Goal: Task Accomplishment & Management: Manage account settings

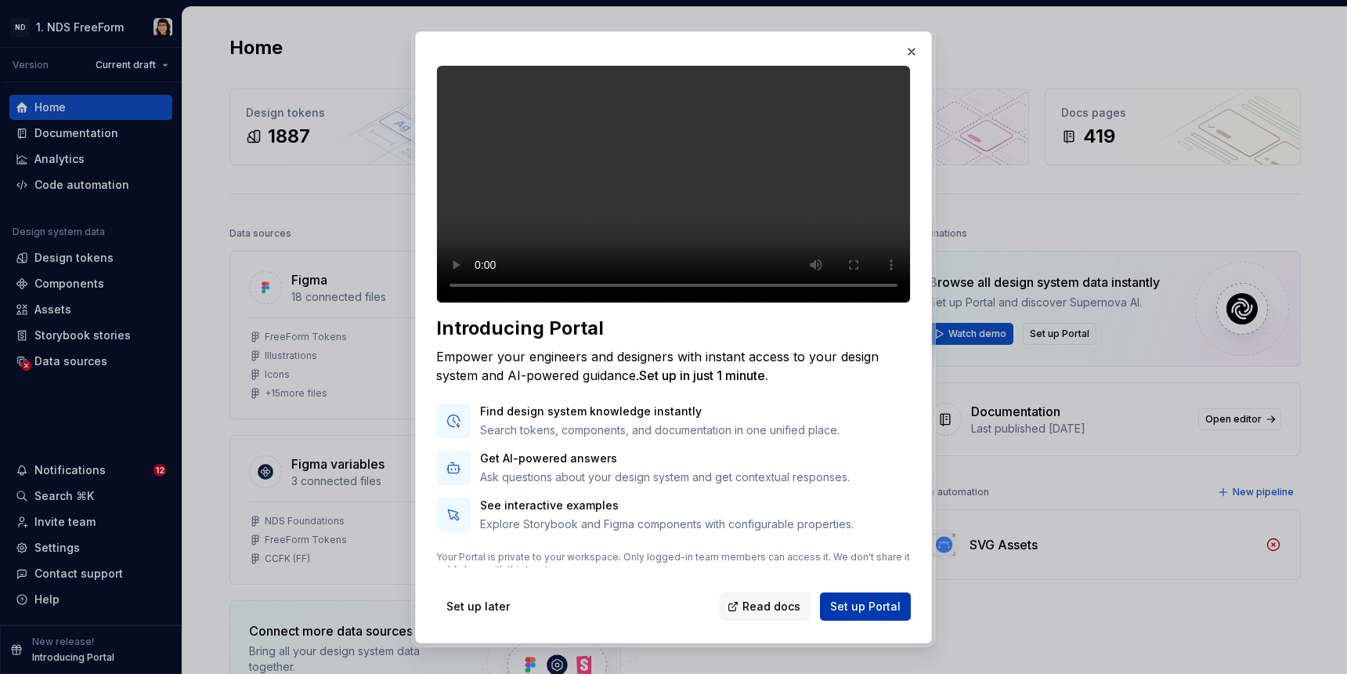
click at [851, 606] on span "Set up Portal" at bounding box center [865, 606] width 70 height 16
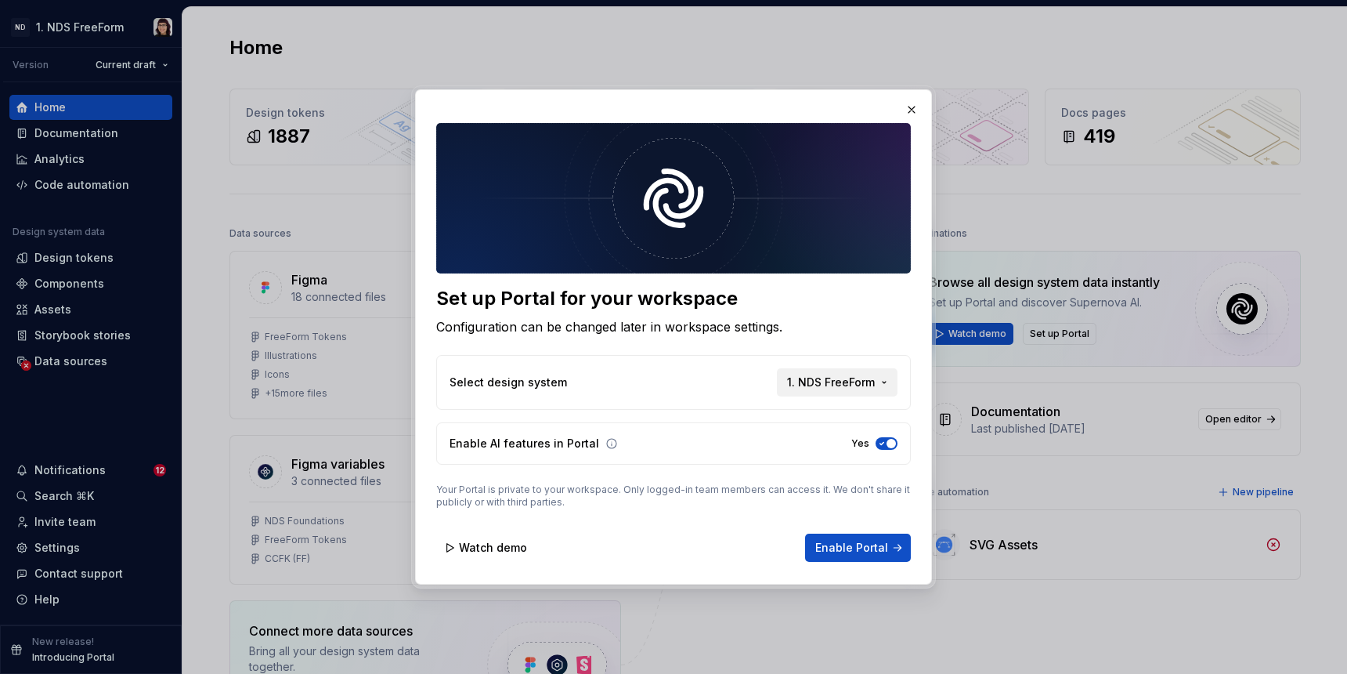
click at [825, 381] on span "1. NDS FreeForm" at bounding box center [831, 382] width 88 height 16
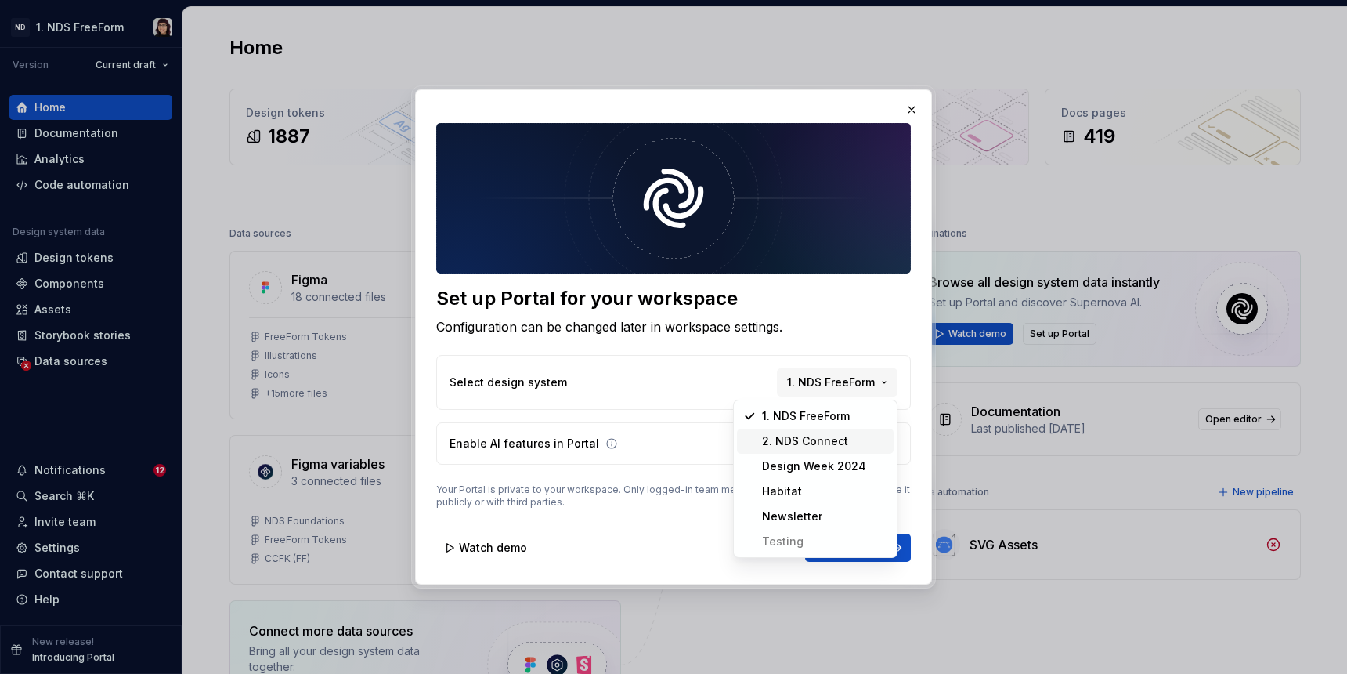
click at [818, 430] on span "2. NDS Connect" at bounding box center [815, 440] width 157 height 25
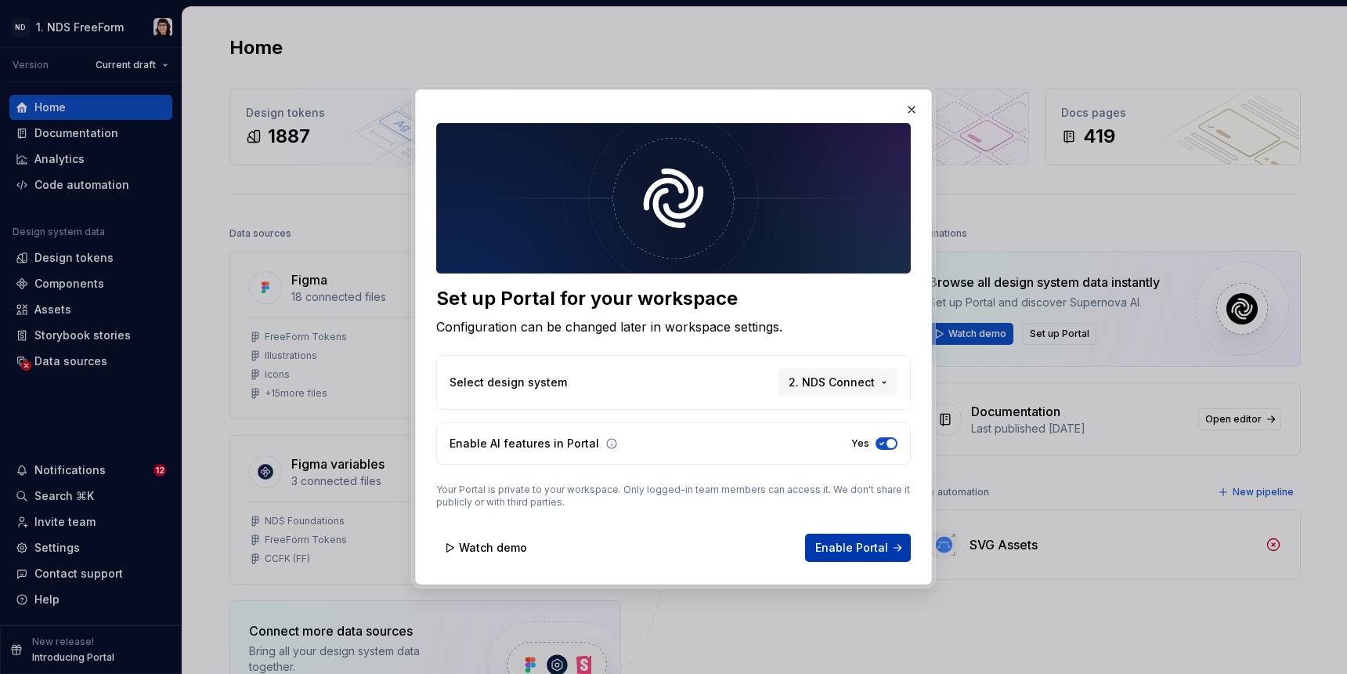
click at [830, 538] on button "Enable Portal" at bounding box center [858, 547] width 106 height 28
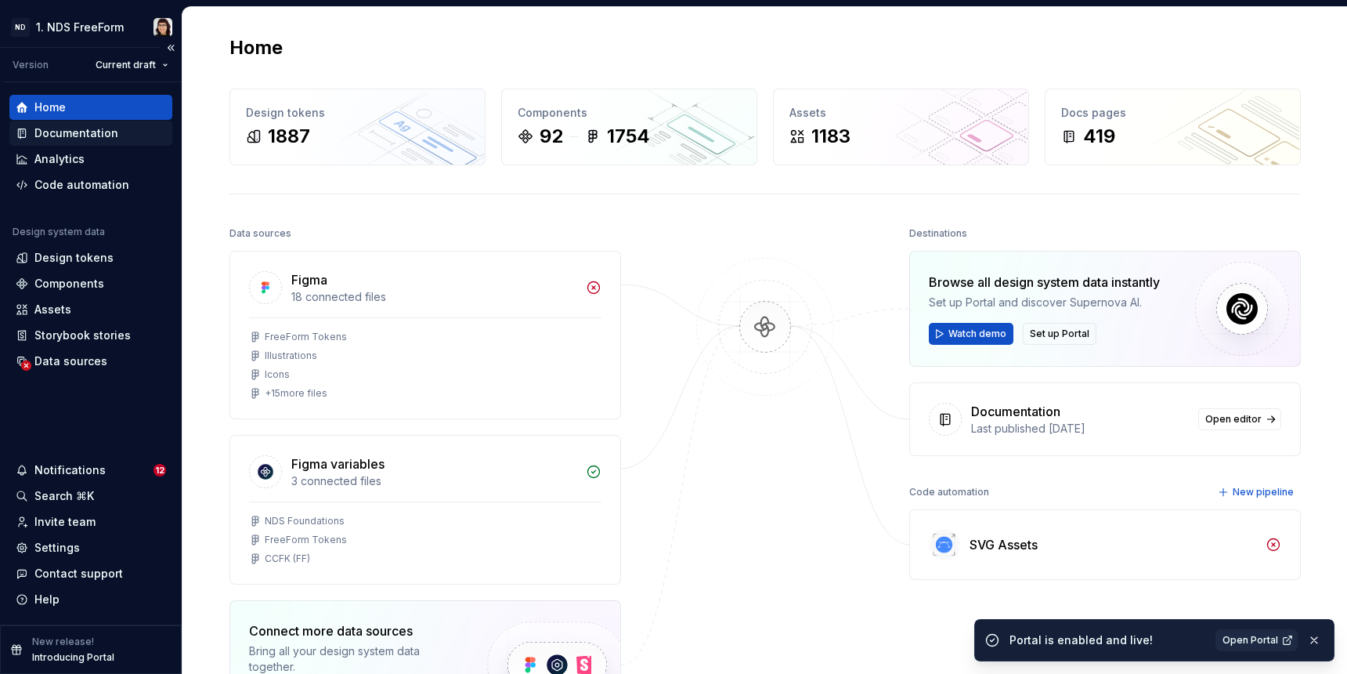
click at [132, 135] on div "Documentation" at bounding box center [91, 133] width 150 height 16
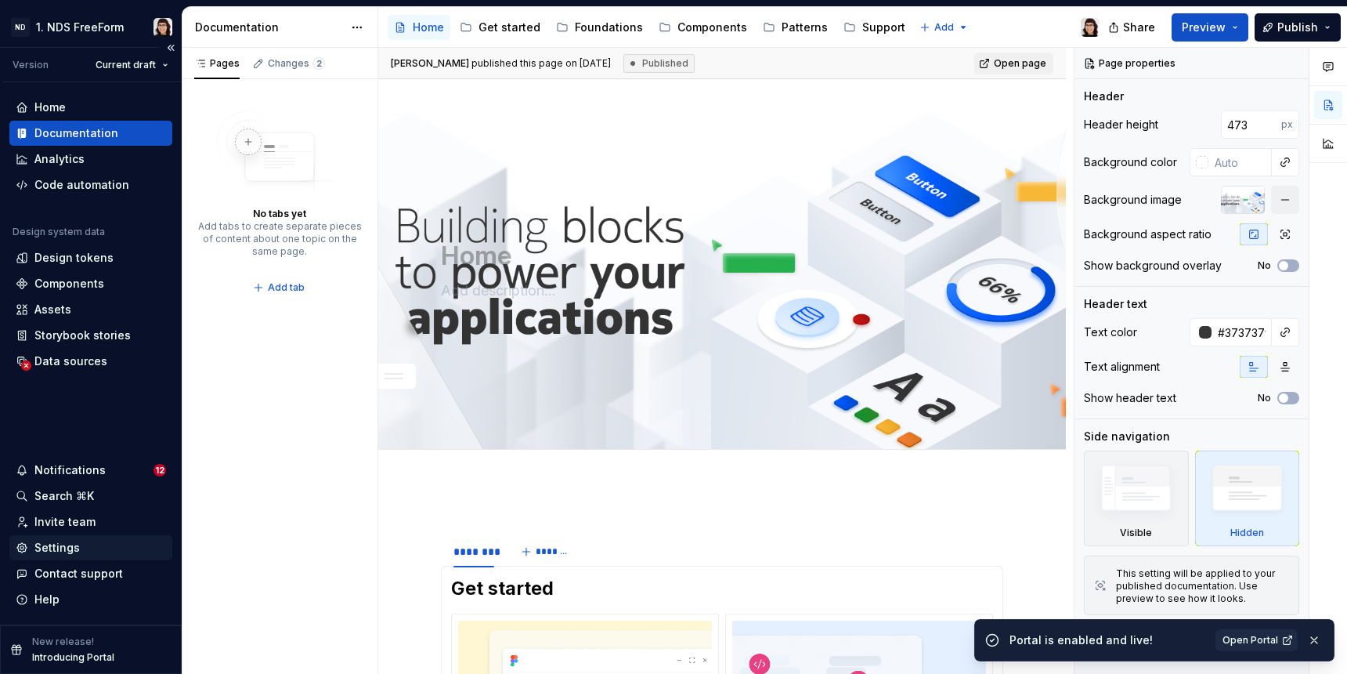
click at [70, 548] on div "Settings" at bounding box center [56, 548] width 45 height 16
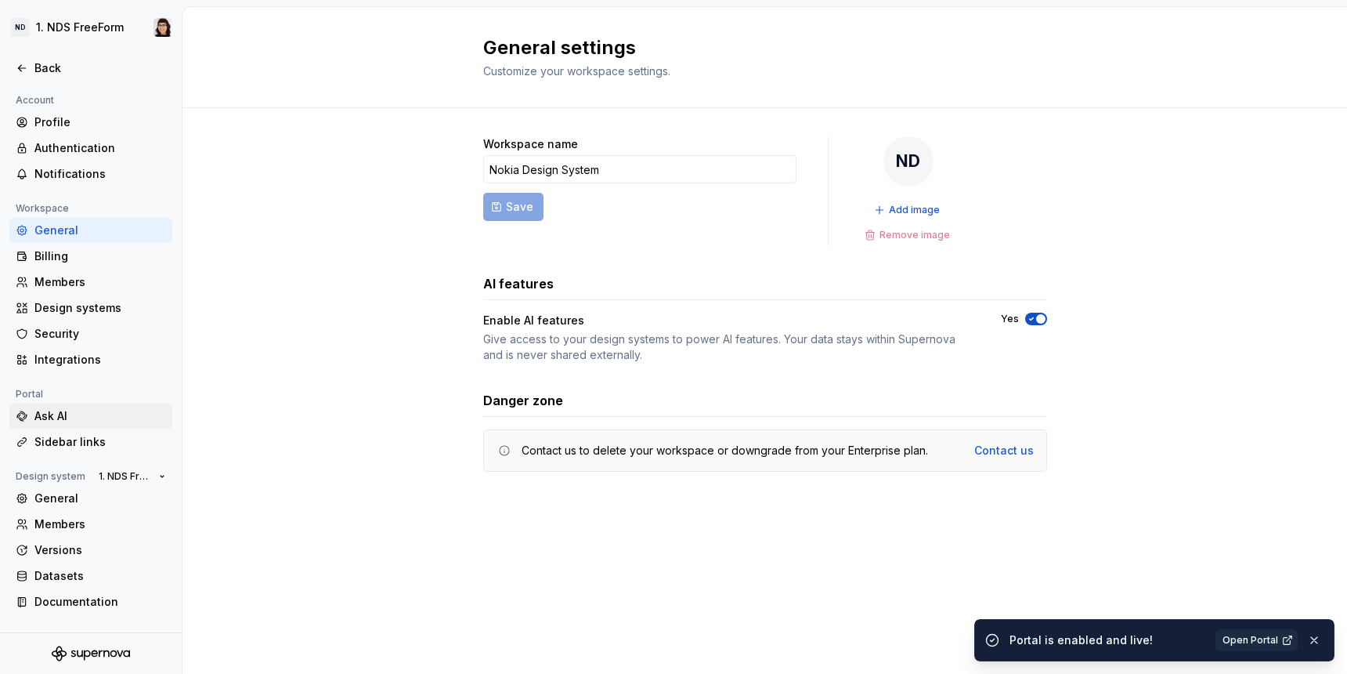
click at [83, 413] on div "Ask AI" at bounding box center [100, 416] width 132 height 16
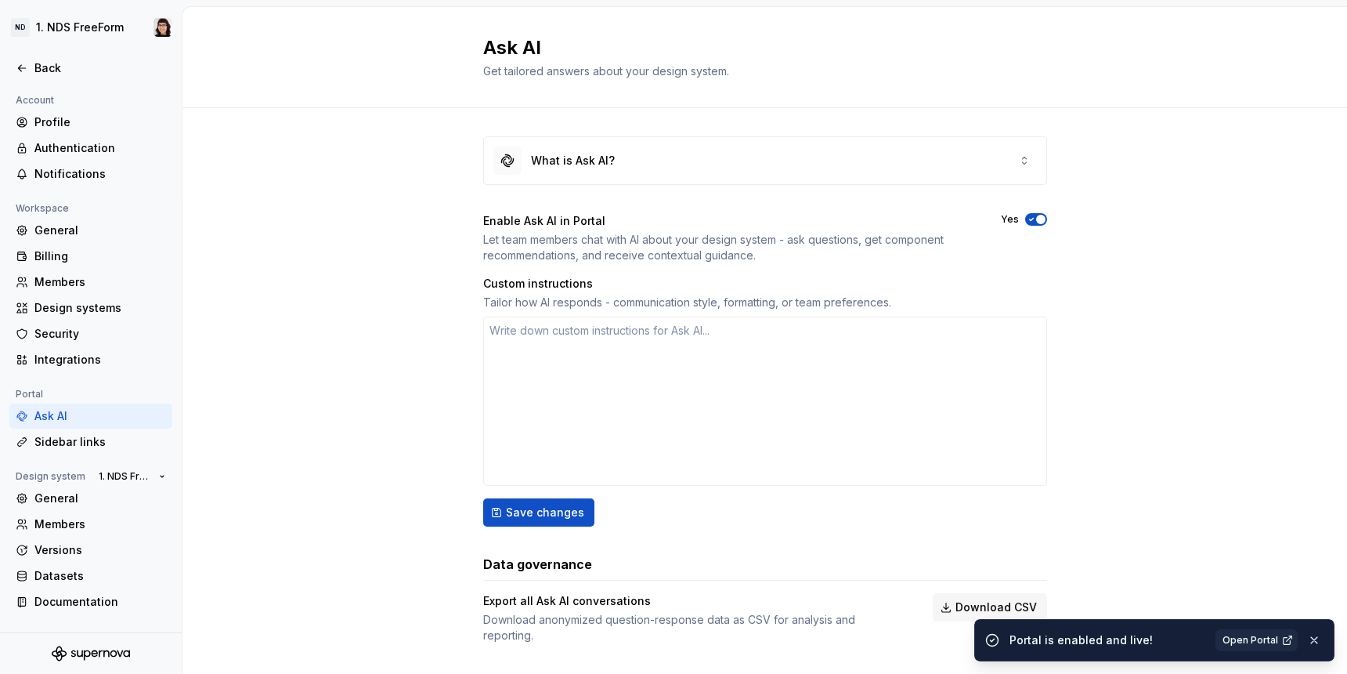
scroll to position [13, 0]
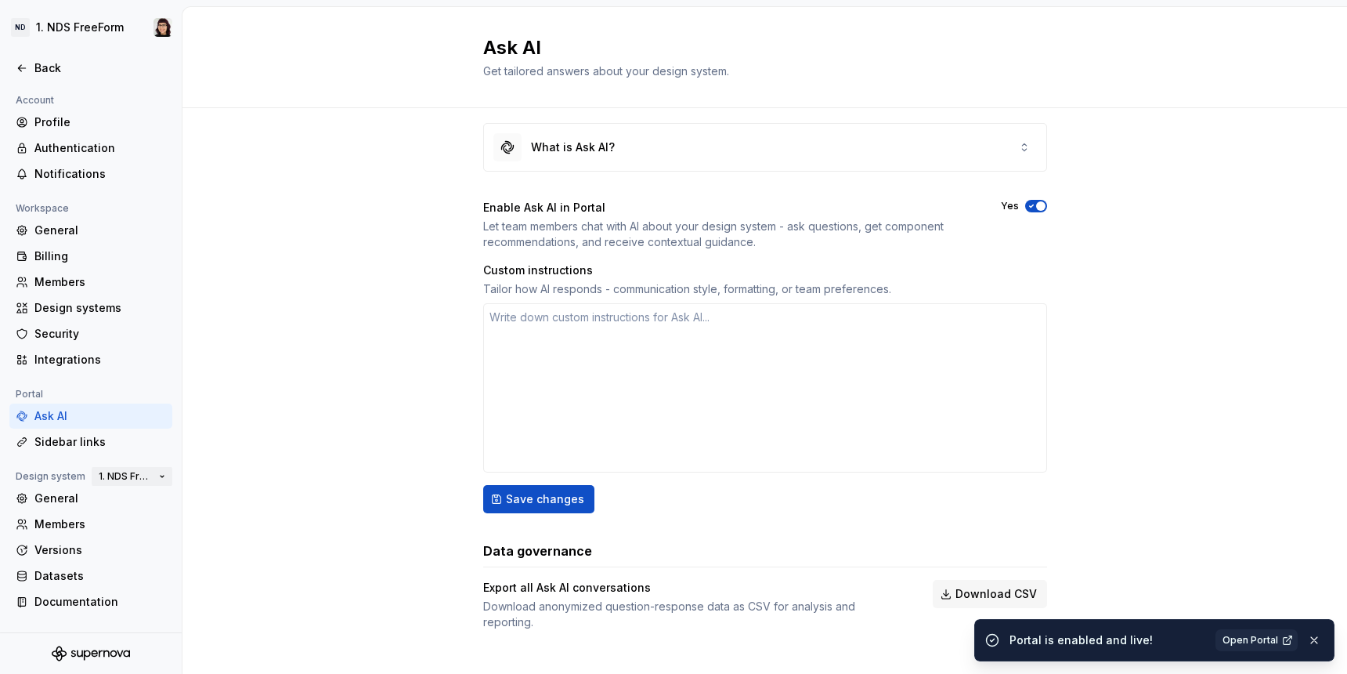
click at [104, 478] on span "1. NDS FreeForm" at bounding box center [126, 476] width 54 height 13
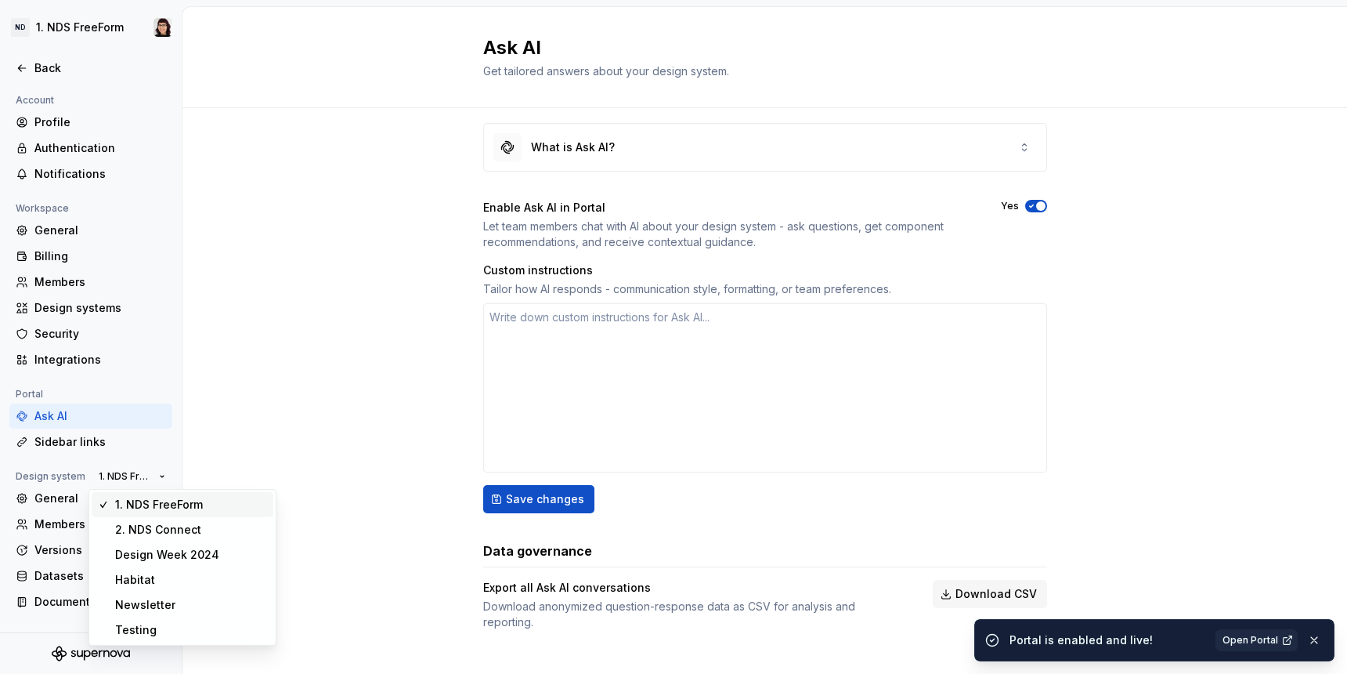
click at [297, 430] on div "What is Ask AI? Enable Ask AI in Portal Let team members chat with AI about you…" at bounding box center [764, 392] width 1165 height 594
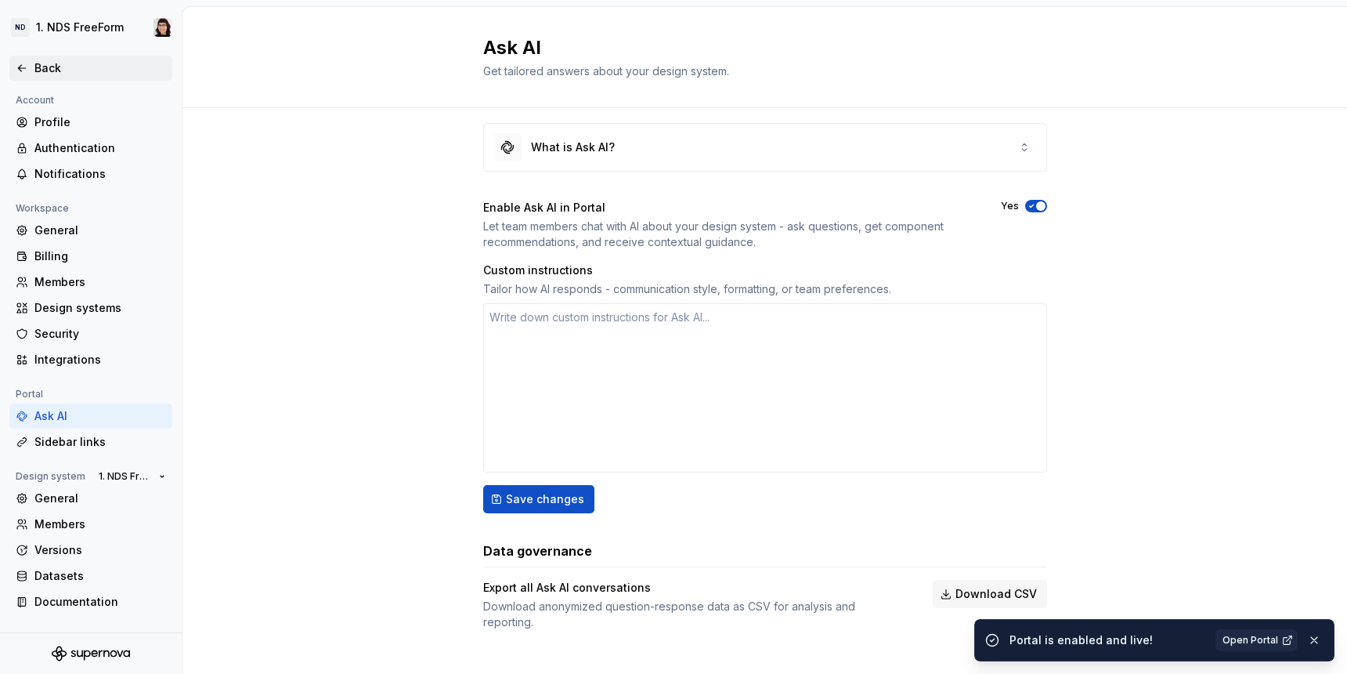
click at [37, 74] on div "Back" at bounding box center [100, 68] width 132 height 16
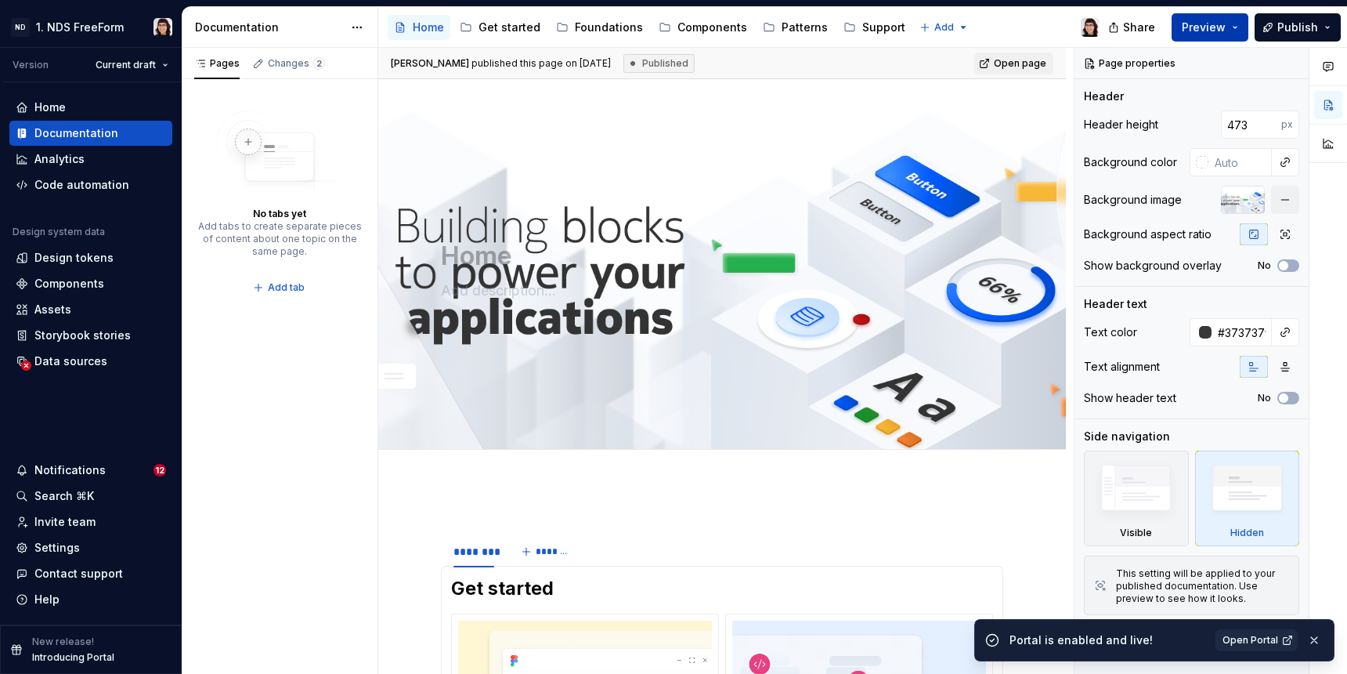
click at [1210, 31] on span "Preview" at bounding box center [1204, 28] width 44 height 16
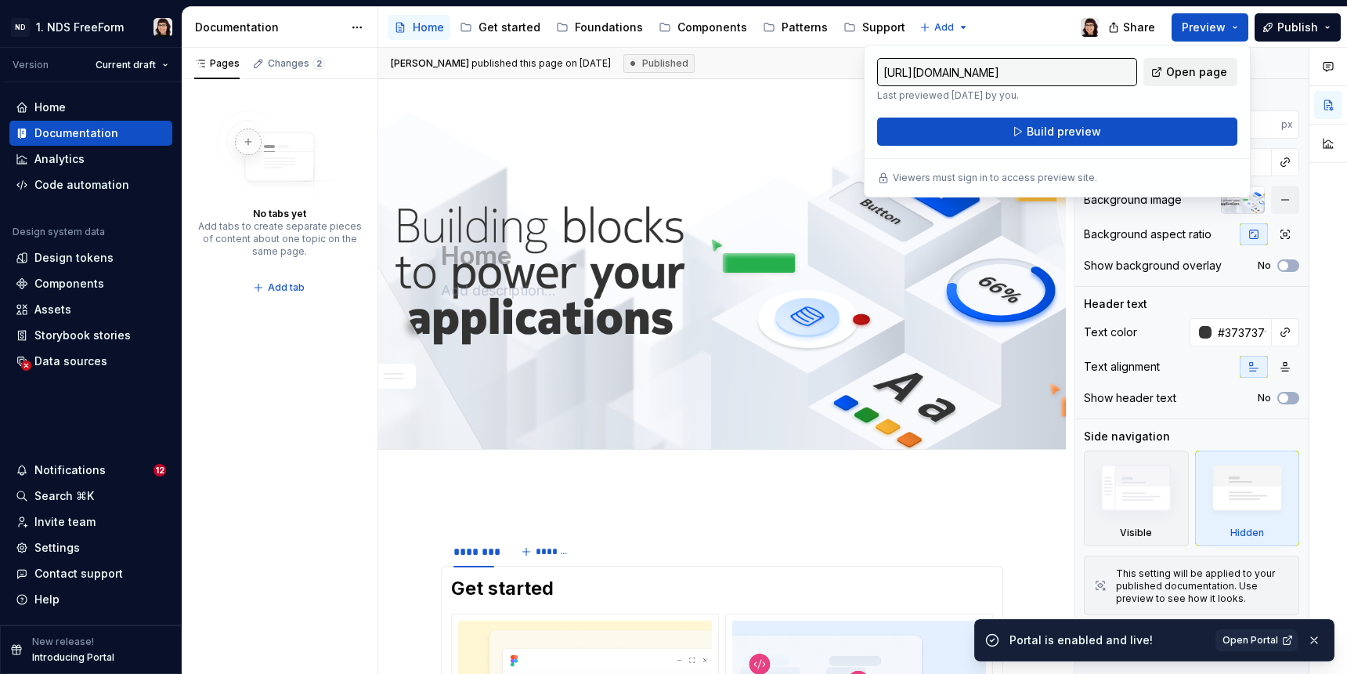
click at [1190, 70] on span "Open page" at bounding box center [1196, 72] width 61 height 16
click at [70, 547] on div "Settings" at bounding box center [56, 548] width 45 height 16
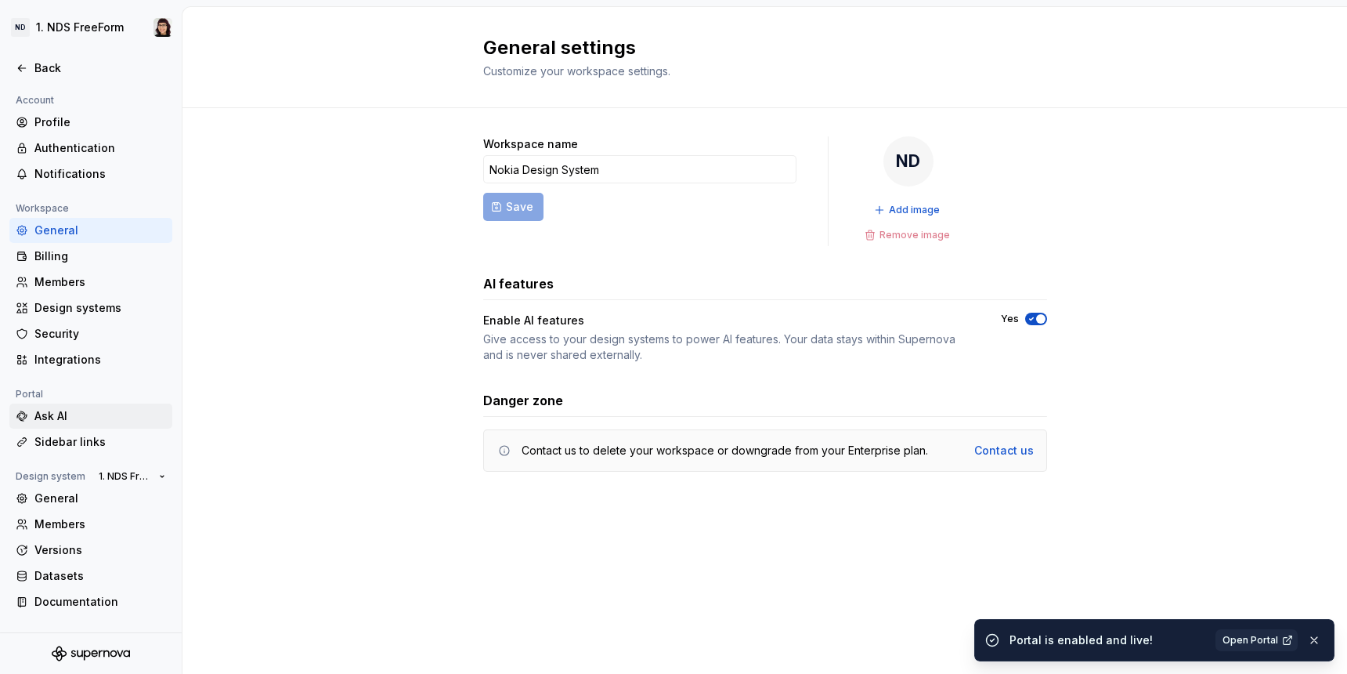
click at [70, 408] on div "Ask AI" at bounding box center [100, 416] width 132 height 16
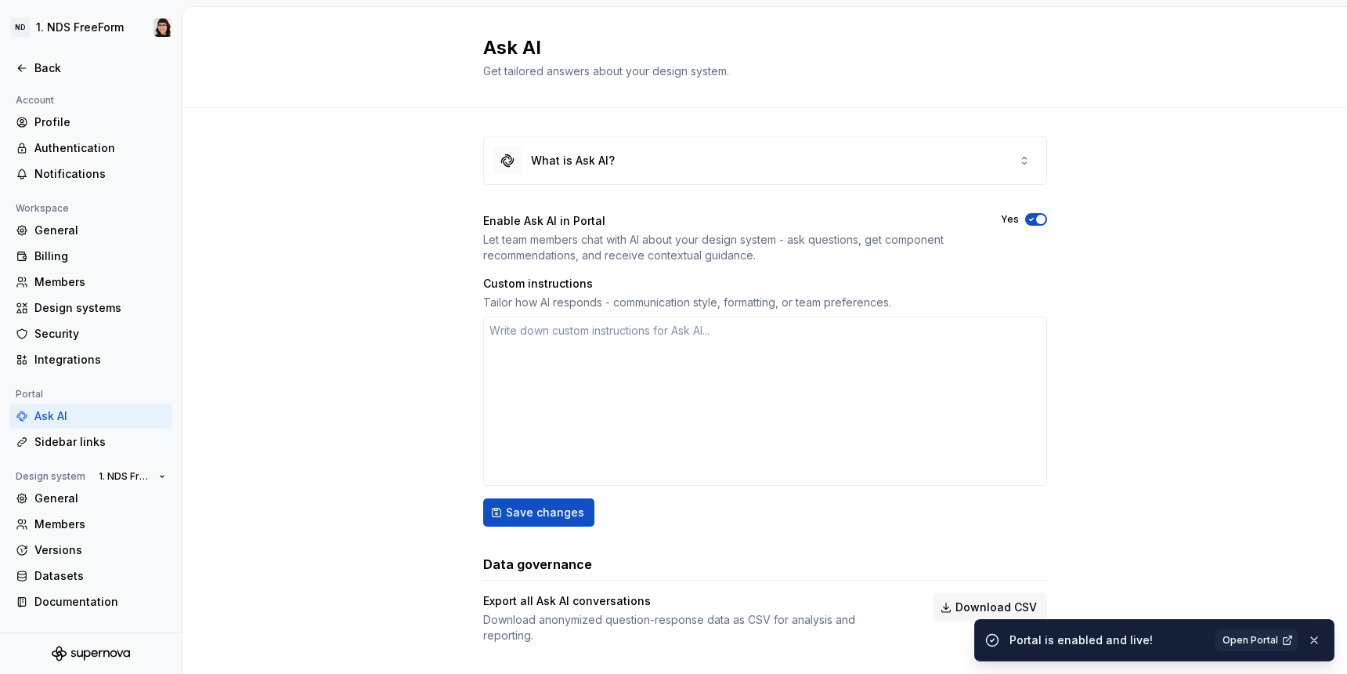
scroll to position [13, 0]
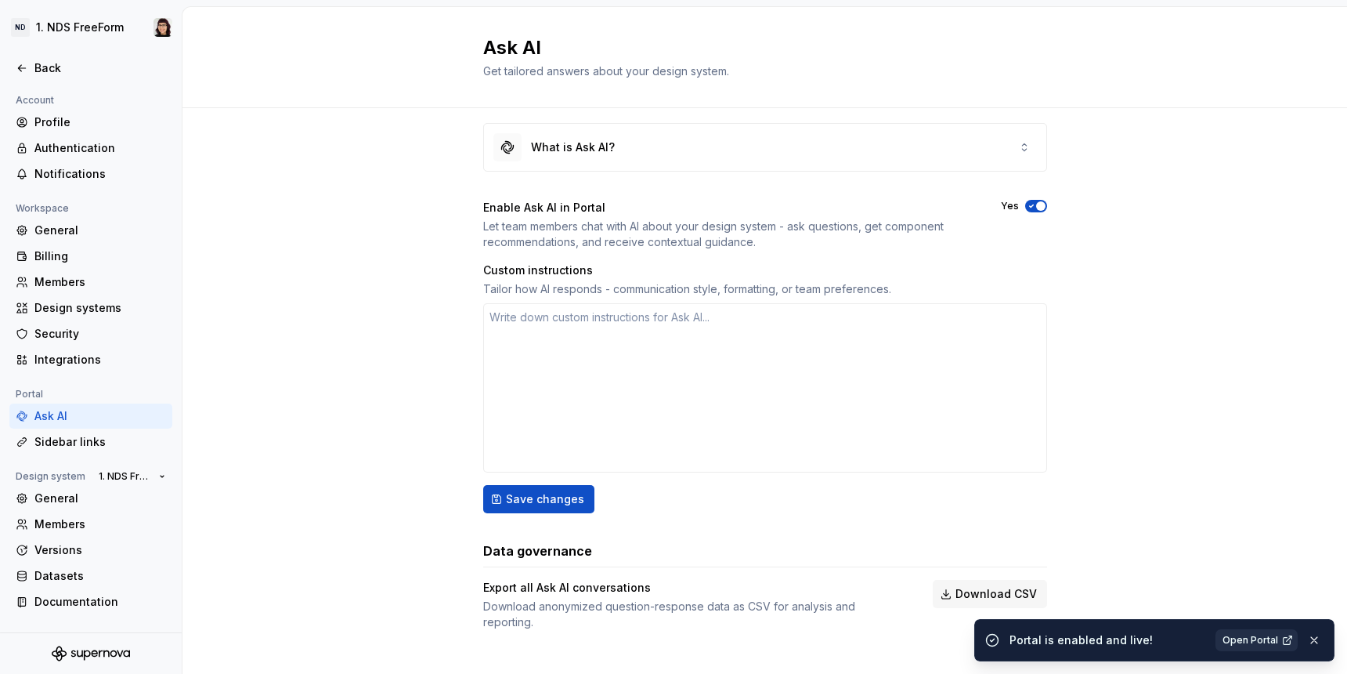
click at [1235, 637] on span "Open Portal" at bounding box center [1251, 640] width 56 height 13
type textarea "*"
